Goal: Information Seeking & Learning: Learn about a topic

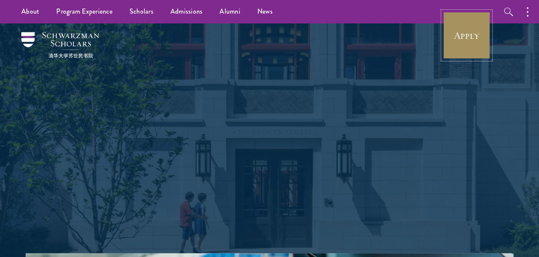
click at [455, 42] on link "Apply" at bounding box center [467, 36] width 48 height 48
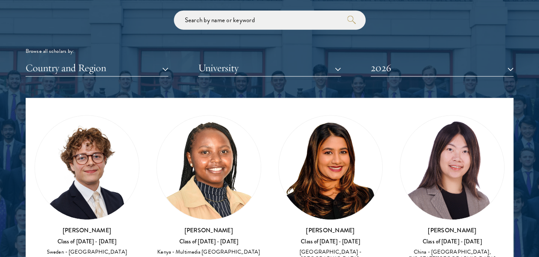
scroll to position [1842, 0]
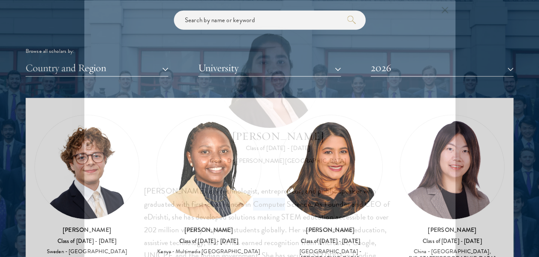
click at [263, 185] on div "Ishita Kapoor is a technologist, entrepreneur, and public speaker who graduated…" at bounding box center [269, 242] width 251 height 115
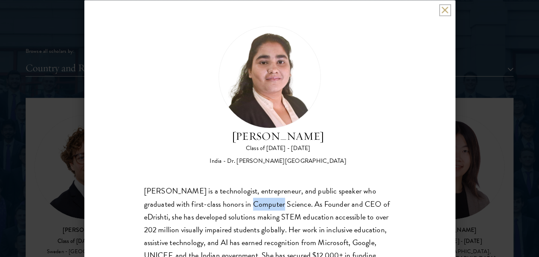
drag, startPoint x: 263, startPoint y: 172, endPoint x: 443, endPoint y: 12, distance: 240.6
click at [443, 12] on button at bounding box center [445, 9] width 7 height 7
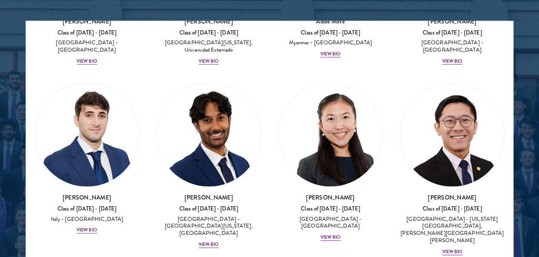
scroll to position [1195, 0]
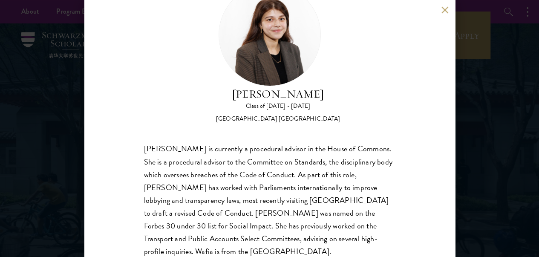
scroll to position [42, 0]
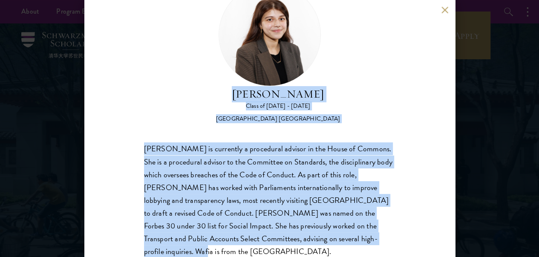
drag, startPoint x: 217, startPoint y: 223, endPoint x: 259, endPoint y: 25, distance: 203.0
click at [259, 25] on div "Wafia Zia Class of 2025 - 2026 United Kingdom - University College London Wafia…" at bounding box center [269, 121] width 251 height 274
copy div "Wafia Zia Class of 2025 - 2026 United Kingdom - University College London Wafia…"
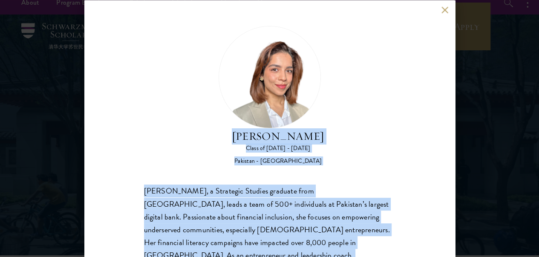
drag, startPoint x: 198, startPoint y: 226, endPoint x: 257, endPoint y: 60, distance: 176.3
click at [257, 60] on div "Maha Latif Class of 2025 - 2026 Pakistan - National Defence University Maha Lat…" at bounding box center [269, 176] width 251 height 300
copy div "Maha Latif Class of 2025 - 2026 Pakistan - National Defence University Maha Lat…"
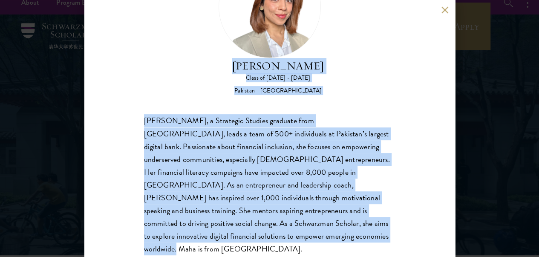
click at [233, 131] on div "Maha Latif, a Strategic Studies graduate from National Defence University, lead…" at bounding box center [269, 185] width 251 height 141
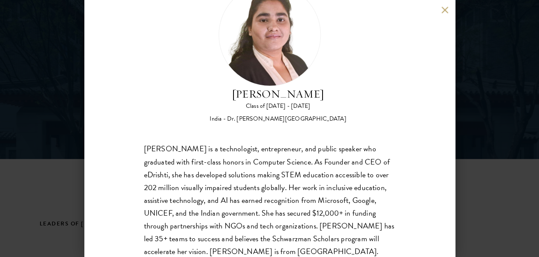
scroll to position [123, 0]
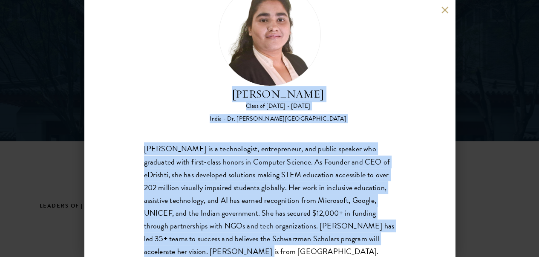
drag, startPoint x: 396, startPoint y: 228, endPoint x: 262, endPoint y: 19, distance: 248.4
click at [262, 19] on div "[PERSON_NAME] Class of [DATE] - [DATE] [GEOGRAPHIC_DATA] - Dr. [PERSON_NAME][GE…" at bounding box center [269, 128] width 371 height 257
copy div "[PERSON_NAME] Class of [DATE] - [DATE] India - Dr. A P J [PERSON_NAME] Technica…"
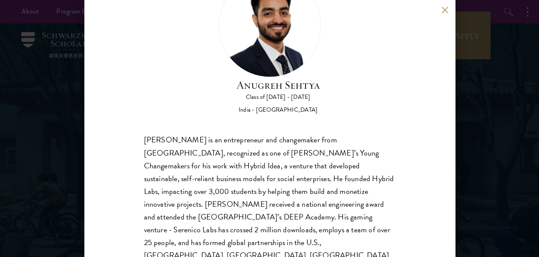
scroll to position [51, 0]
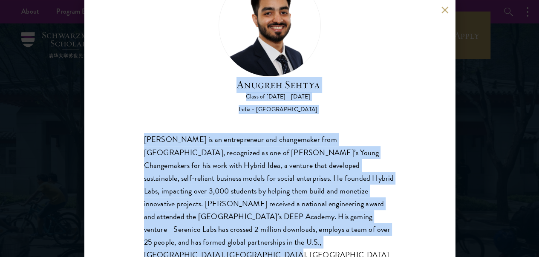
drag, startPoint x: 170, startPoint y: 227, endPoint x: 260, endPoint y: 14, distance: 230.9
click at [260, 14] on div "[PERSON_NAME] Class of [DATE] - [DATE] [GEOGRAPHIC_DATA] - [GEOGRAPHIC_DATA] [P…" at bounding box center [269, 124] width 251 height 300
copy div "[PERSON_NAME] Class of [DATE] - [DATE] [GEOGRAPHIC_DATA] - [GEOGRAPHIC_DATA] [P…"
click at [301, 133] on div "[PERSON_NAME] is an entrepreneur and changemaker from [GEOGRAPHIC_DATA], recogn…" at bounding box center [269, 203] width 251 height 141
